Goal: Task Accomplishment & Management: Use online tool/utility

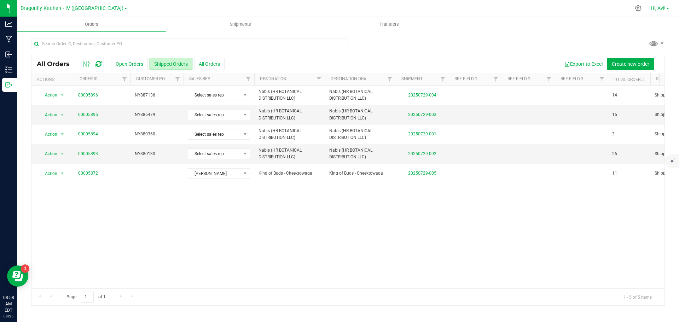
click at [659, 9] on span "Hi, Avi!" at bounding box center [658, 8] width 15 height 6
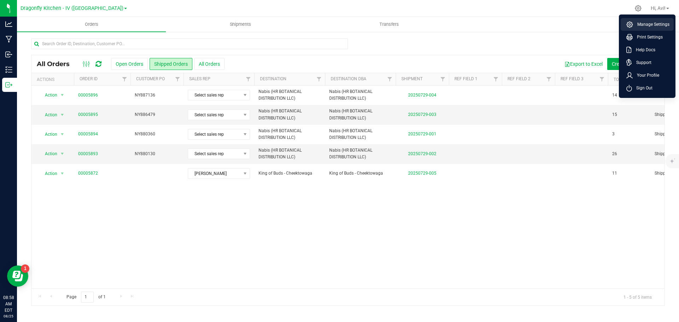
click at [655, 24] on span "Manage Settings" at bounding box center [651, 24] width 36 height 7
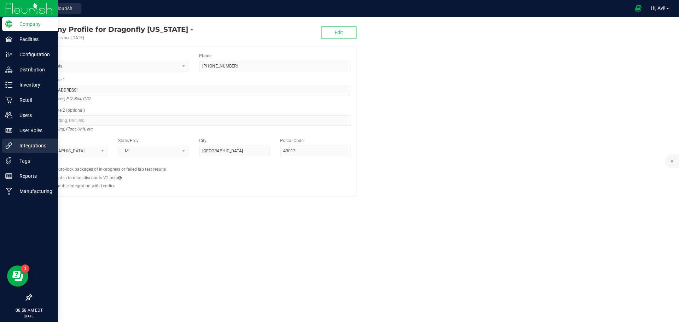
click at [23, 142] on p "Integrations" at bounding box center [33, 145] width 42 height 8
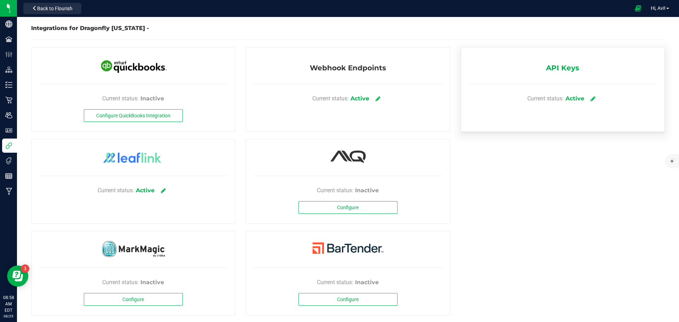
click at [574, 98] on div "Active" at bounding box center [575, 98] width 19 height 8
click at [593, 99] on link at bounding box center [593, 98] width 12 height 12
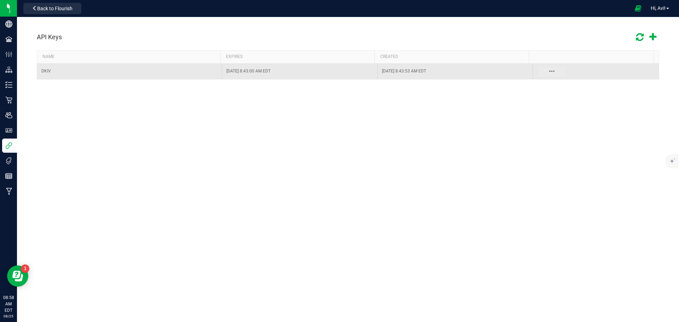
click at [549, 71] on button "Data table" at bounding box center [552, 71] width 28 height 10
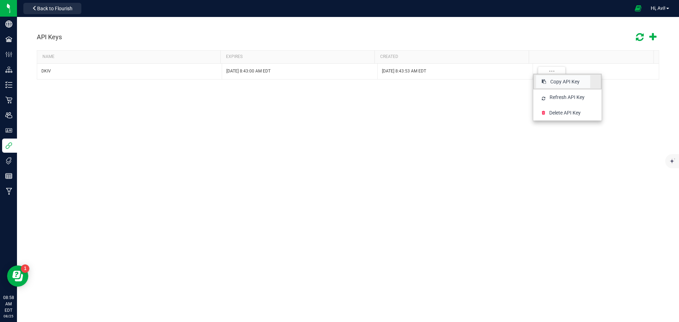
click at [557, 79] on span "Copy API Key" at bounding box center [564, 81] width 29 height 7
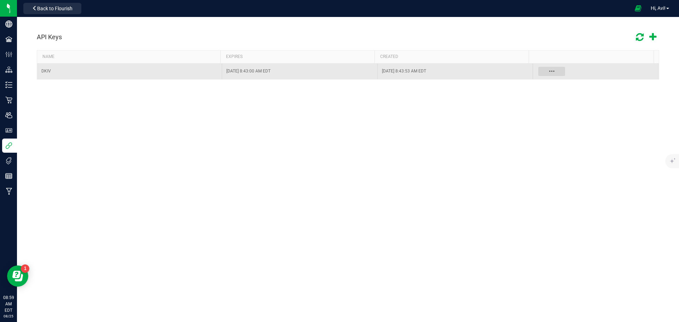
click at [546, 68] on button "Data table" at bounding box center [552, 71] width 28 height 10
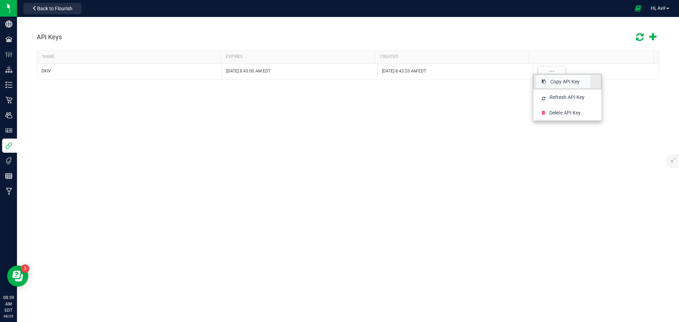
click at [563, 82] on span "Copy API Key" at bounding box center [564, 81] width 29 height 7
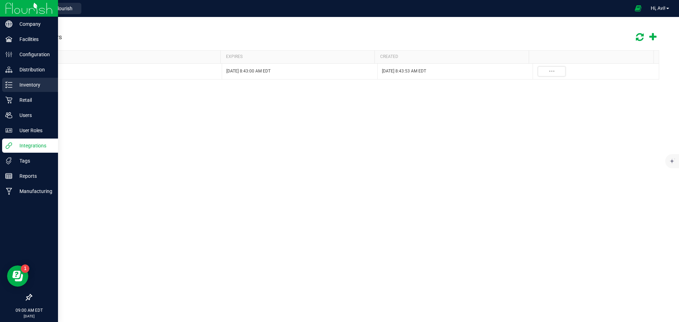
click at [17, 82] on p "Inventory" at bounding box center [33, 85] width 42 height 8
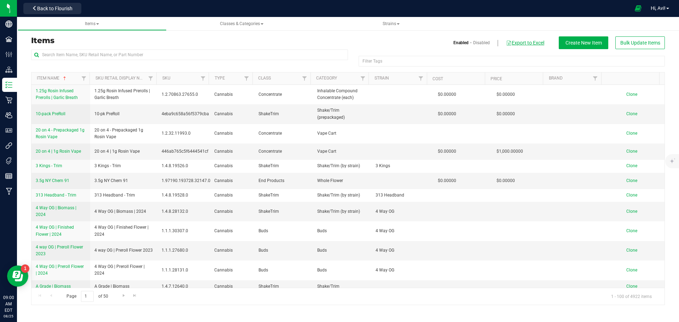
click at [513, 42] on button "Export to Excel" at bounding box center [525, 43] width 39 height 12
